Goal: Task Accomplishment & Management: Manage account settings

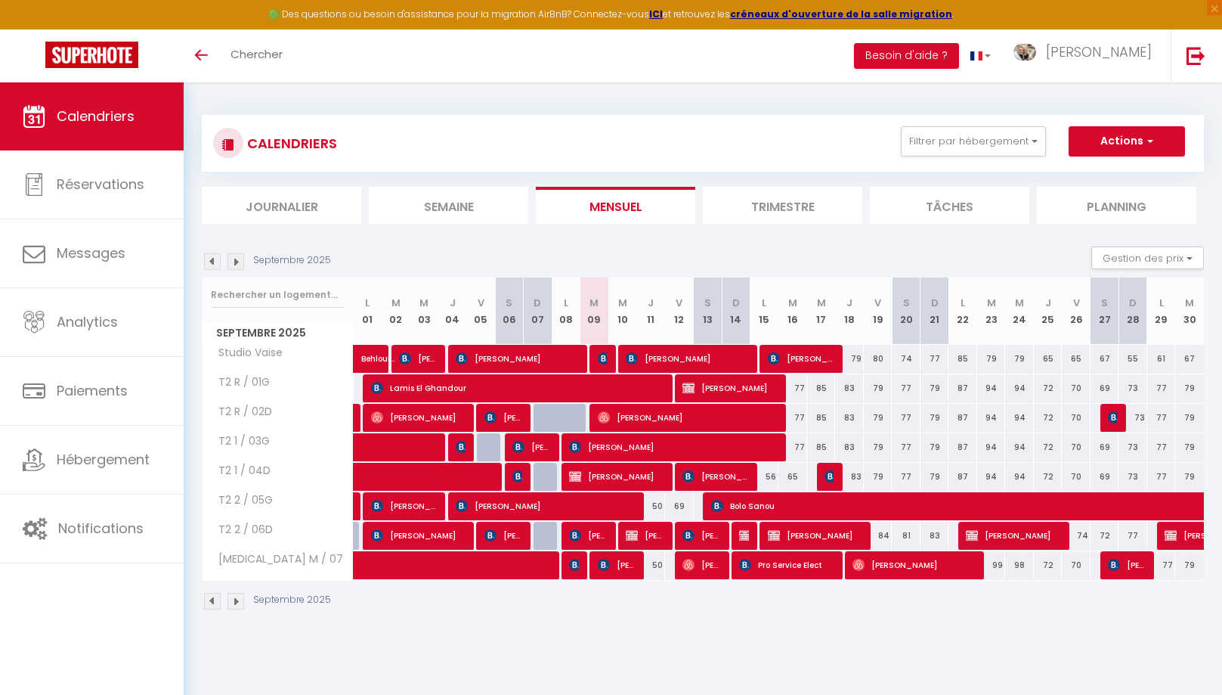
scroll to position [2, 0]
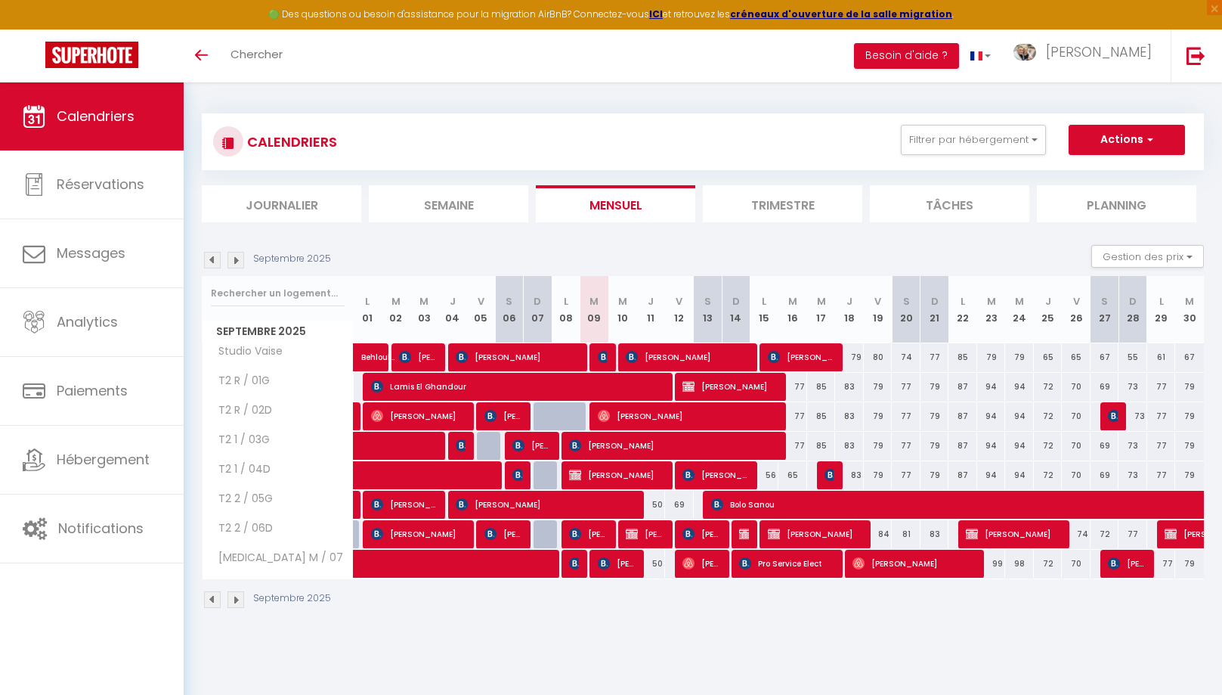
click at [697, 566] on span "[PERSON_NAME]" at bounding box center [702, 563] width 39 height 29
select select "OK"
select select "0"
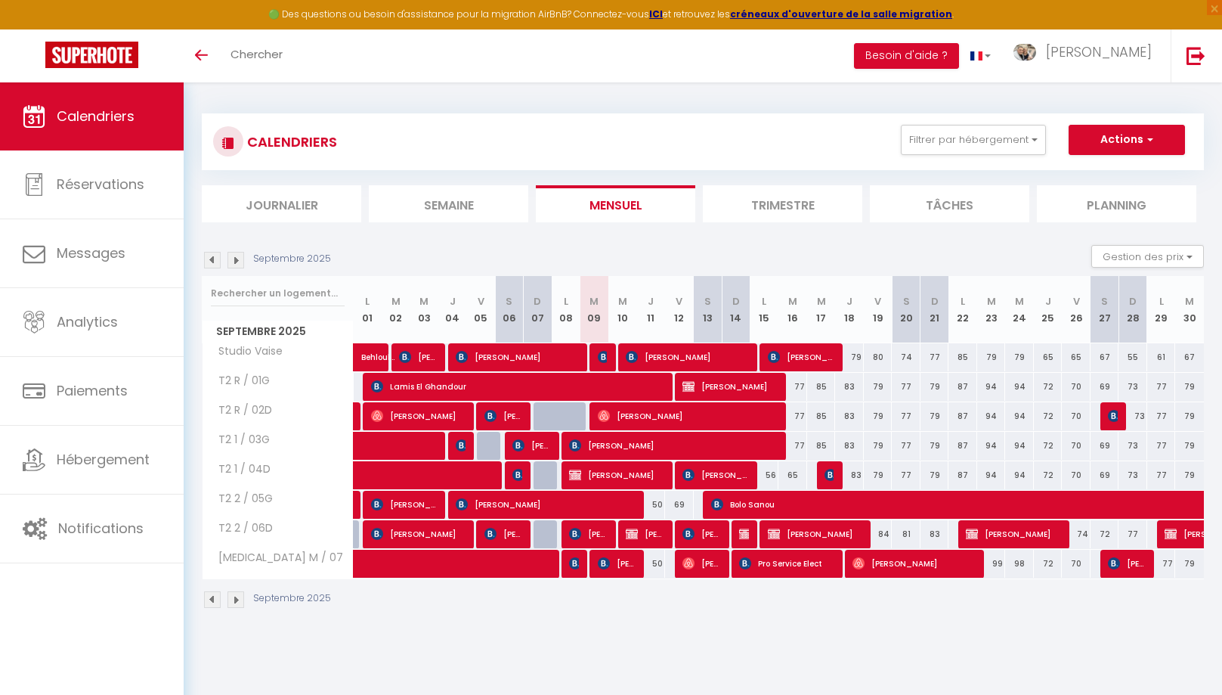
select select "1"
select select
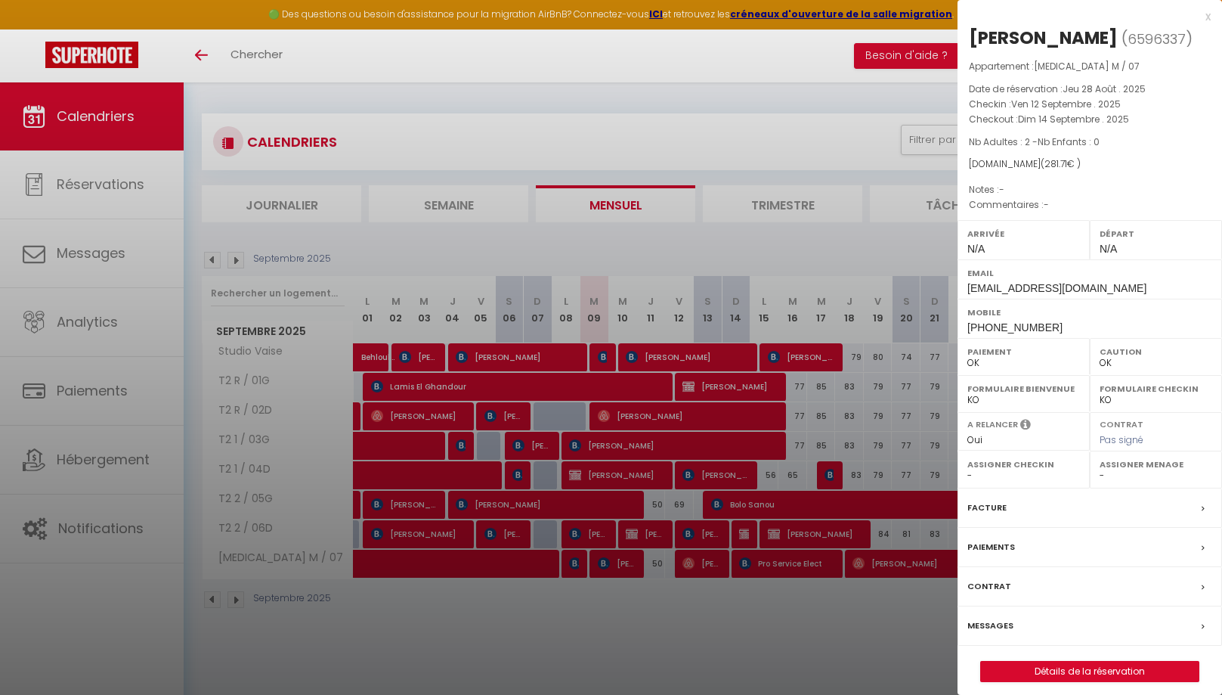
click at [1208, 17] on div "x" at bounding box center [1084, 17] width 253 height 18
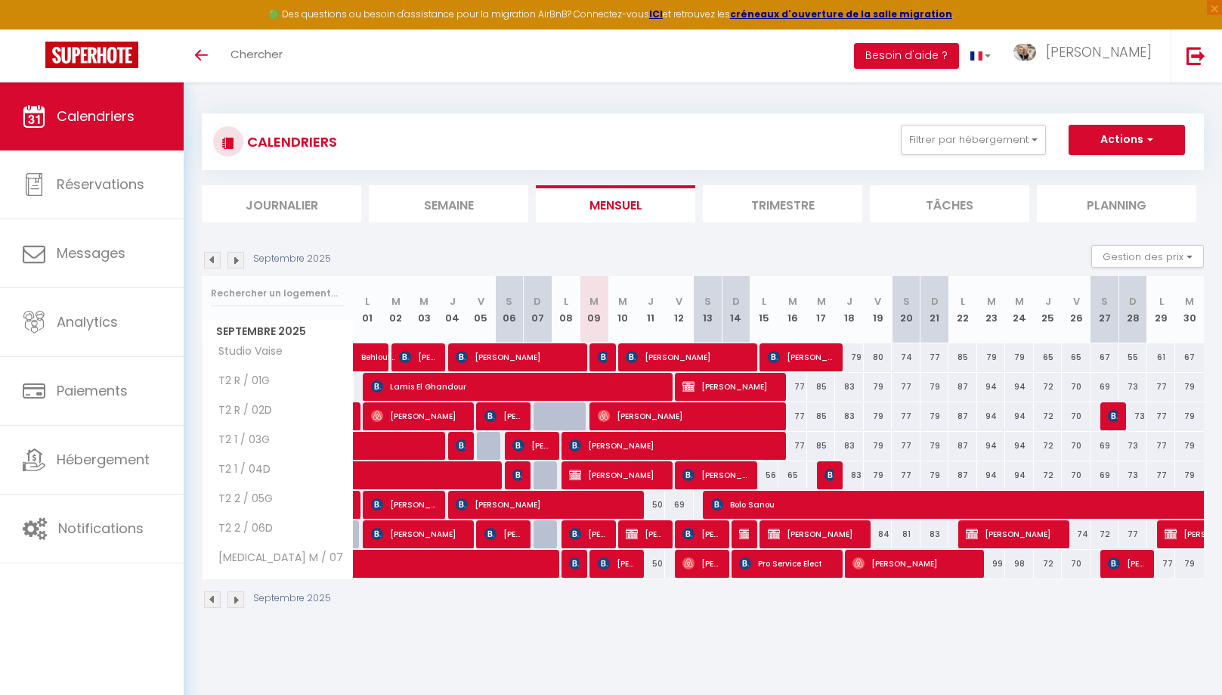
click at [236, 598] on img at bounding box center [236, 599] width 17 height 17
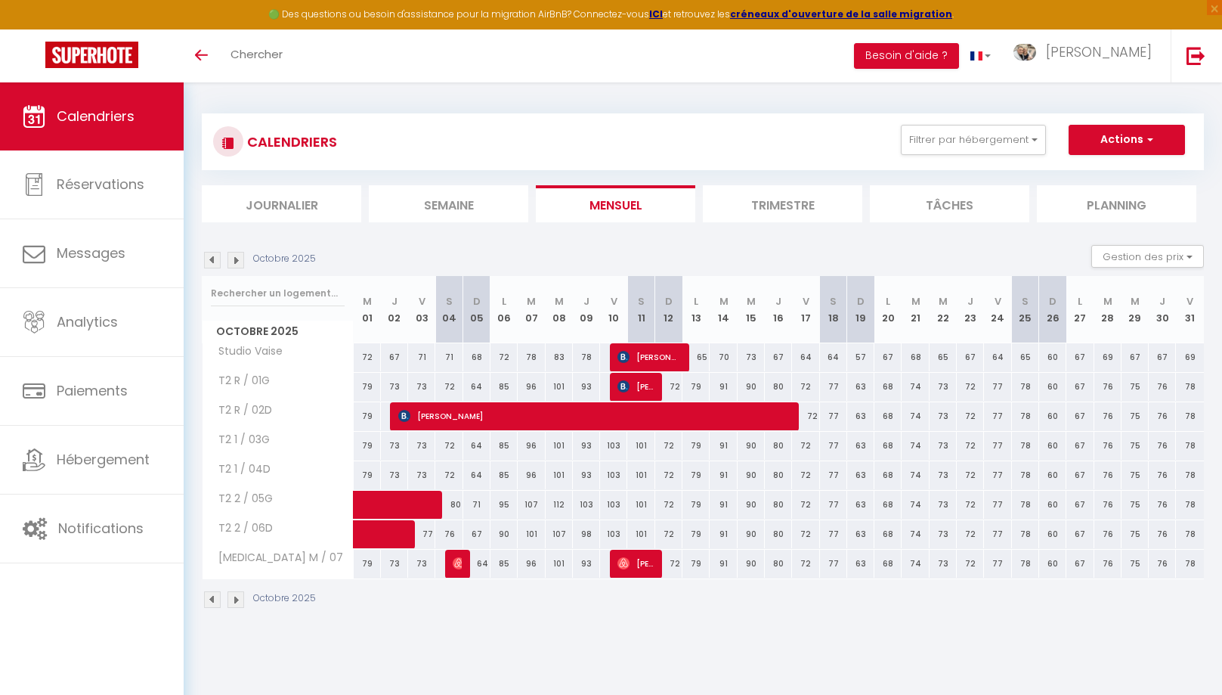
click at [401, 414] on img at bounding box center [404, 416] width 12 height 12
select select "KO"
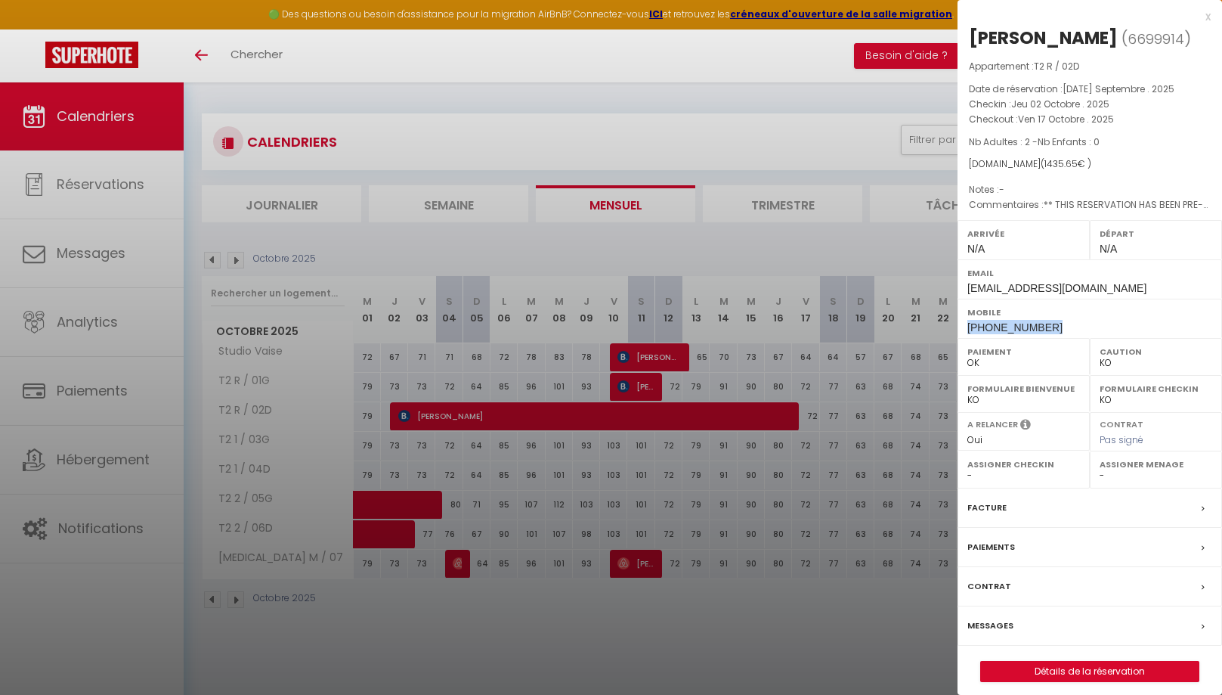
drag, startPoint x: 1062, startPoint y: 350, endPoint x: 974, endPoint y: 351, distance: 88.5
click at [967, 338] on div "Mobile +5531988736331" at bounding box center [1090, 318] width 265 height 39
copy span "+5531988736331"
click at [1207, 18] on div "x" at bounding box center [1084, 17] width 253 height 18
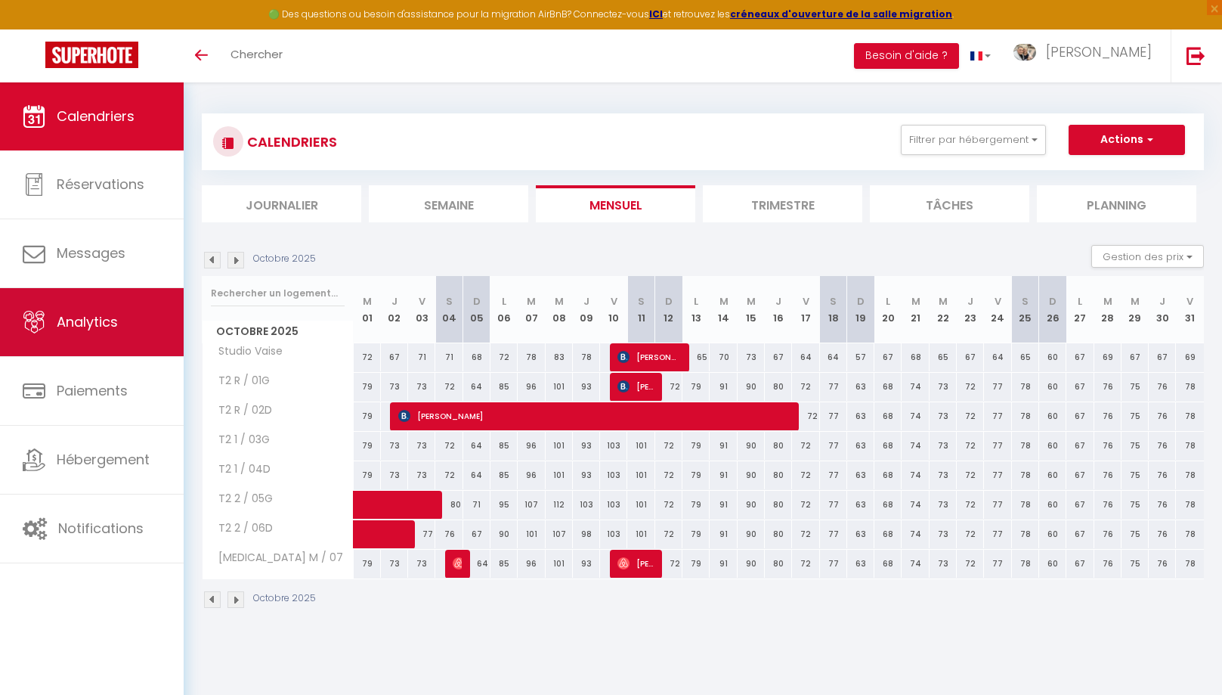
click at [133, 344] on link "Analytics" at bounding box center [92, 322] width 184 height 68
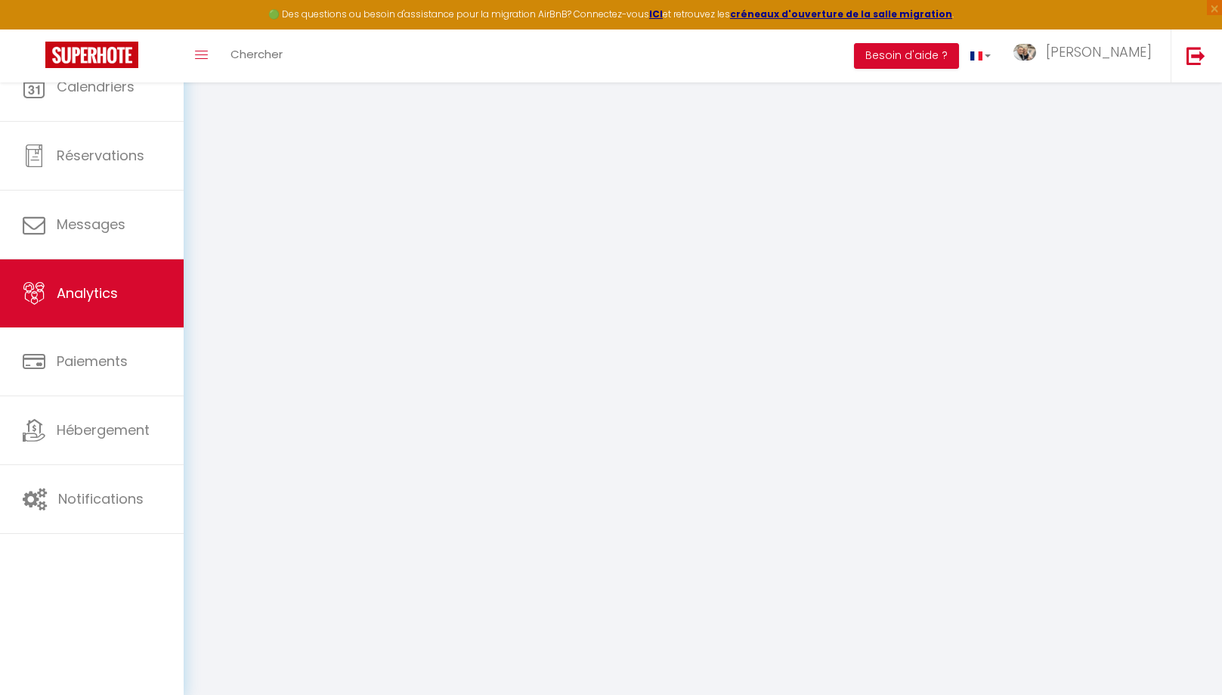
select select "2025"
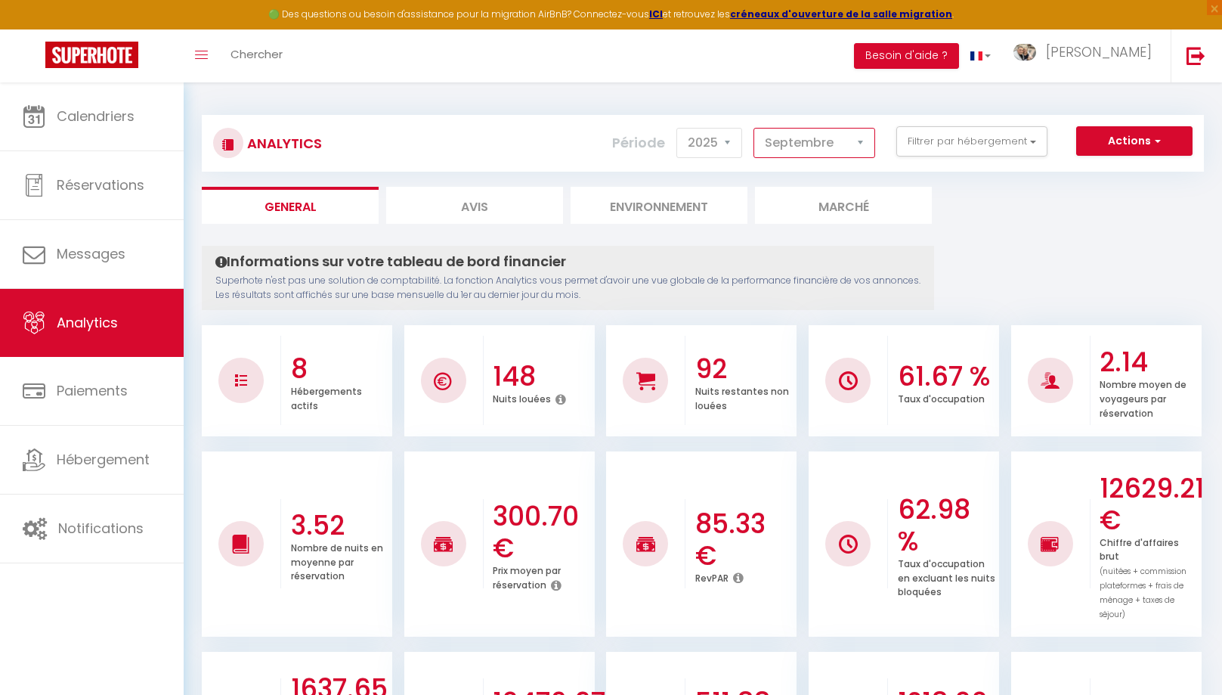
click at [754, 128] on select "Janvier Février Mars Avril Mai Juin Juillet Août Septembre Octobre Novembre Déc…" at bounding box center [815, 143] width 122 height 30
click option "Octobre" at bounding box center [0, 0] width 0 height 0
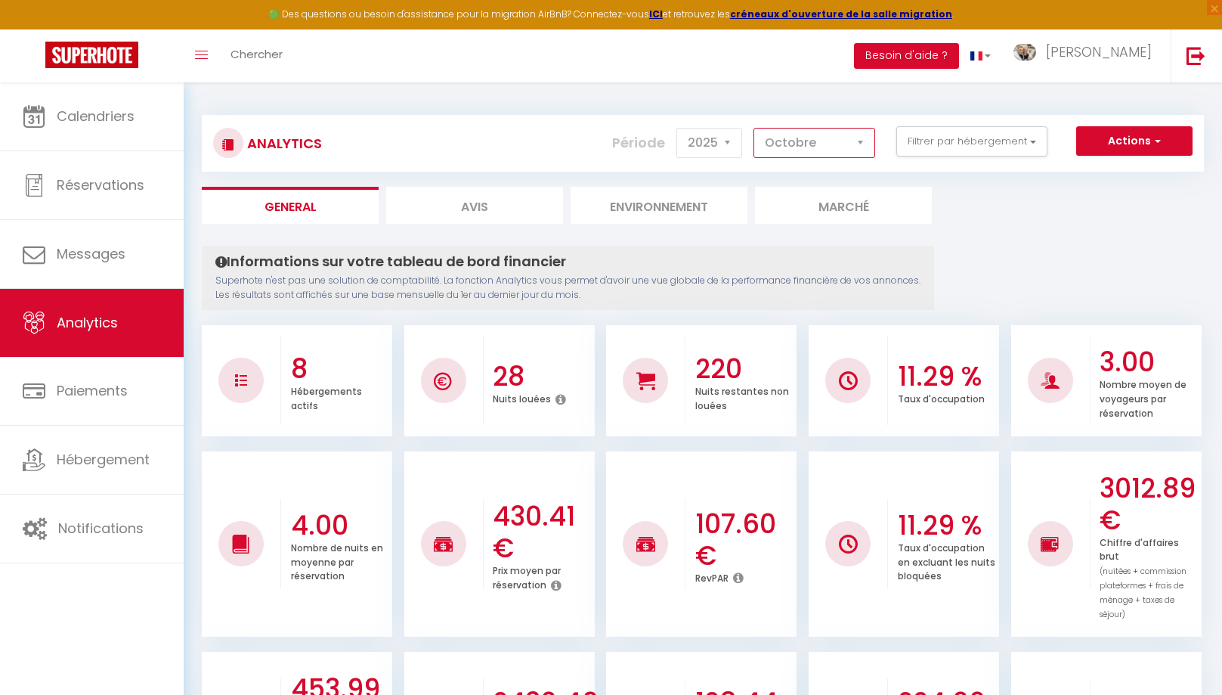
click at [754, 128] on select "Janvier Février Mars Avril Mai Juin Juillet Août Septembre Octobre Novembre Déc…" at bounding box center [815, 143] width 122 height 30
click option "Novembre" at bounding box center [0, 0] width 0 height 0
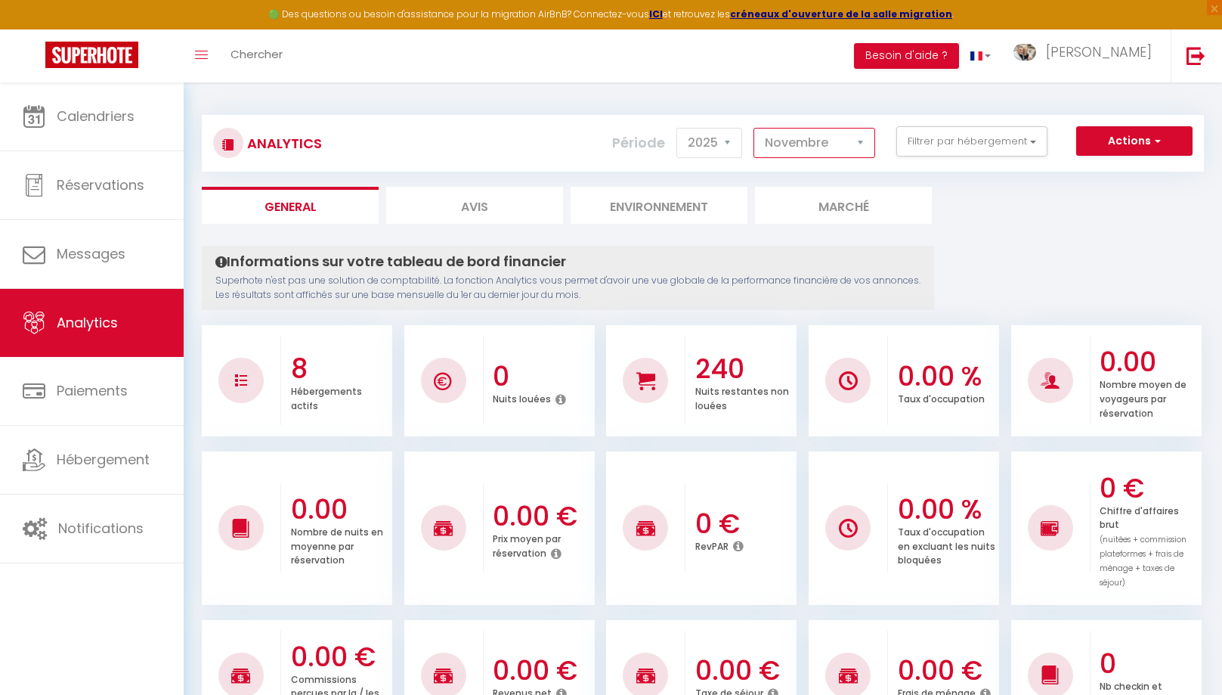
click at [754, 128] on select "Janvier Février Mars Avril Mai Juin Juillet Août Septembre Octobre Novembre Déc…" at bounding box center [815, 143] width 122 height 30
select select "12"
click option "Décembre" at bounding box center [0, 0] width 0 height 0
